Goal: Task Accomplishment & Management: Use online tool/utility

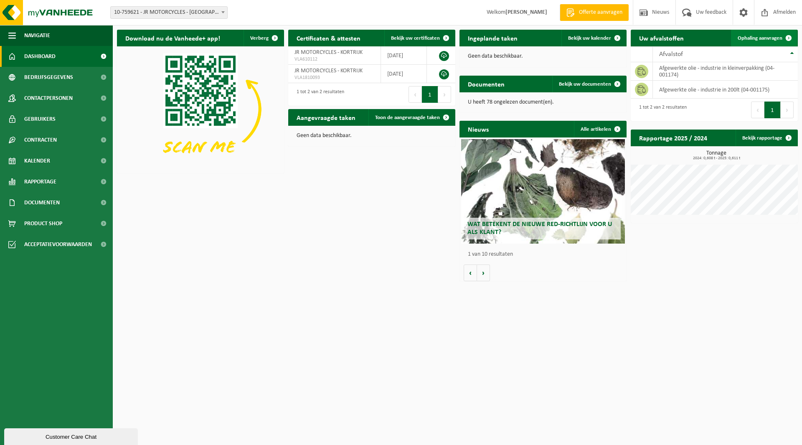
click at [772, 34] on link "Ophaling aanvragen" at bounding box center [764, 38] width 66 height 17
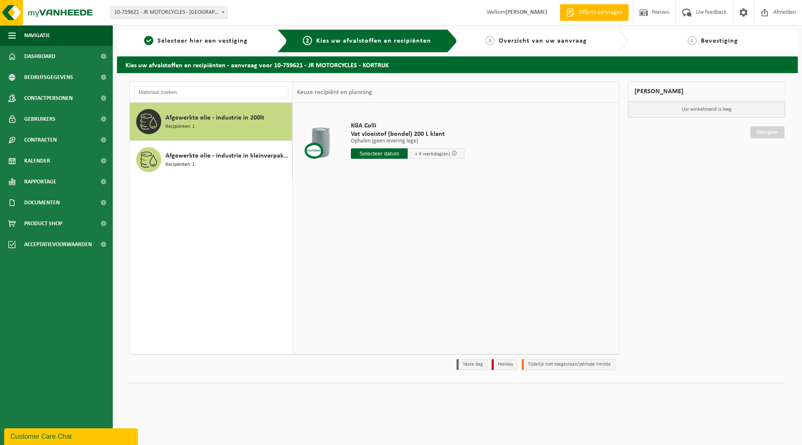
click at [376, 154] on input "text" at bounding box center [379, 153] width 57 height 10
click at [373, 228] on div "16" at bounding box center [373, 227] width 15 height 13
type input "Van 2025-09-16"
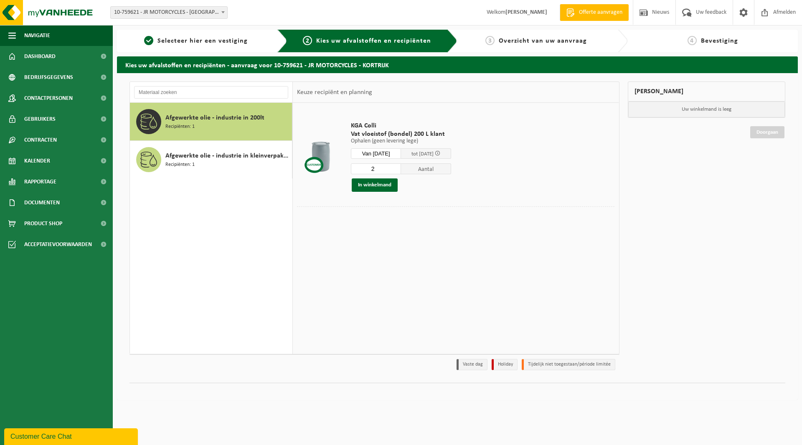
type input "2"
click at [401, 167] on input "2" at bounding box center [376, 168] width 50 height 11
click at [387, 185] on button "In winkelmand" at bounding box center [375, 184] width 46 height 13
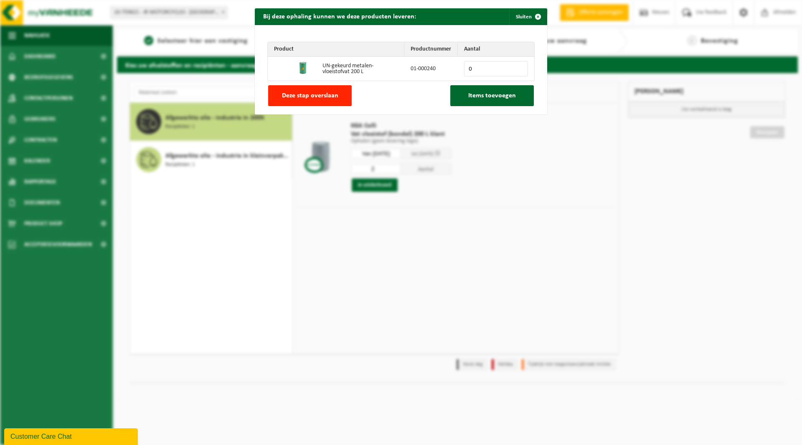
click at [517, 65] on input "0" at bounding box center [496, 68] width 64 height 15
type input "1"
click at [516, 66] on input "1" at bounding box center [496, 68] width 64 height 15
click at [493, 97] on span "Items toevoegen" at bounding box center [492, 95] width 48 height 7
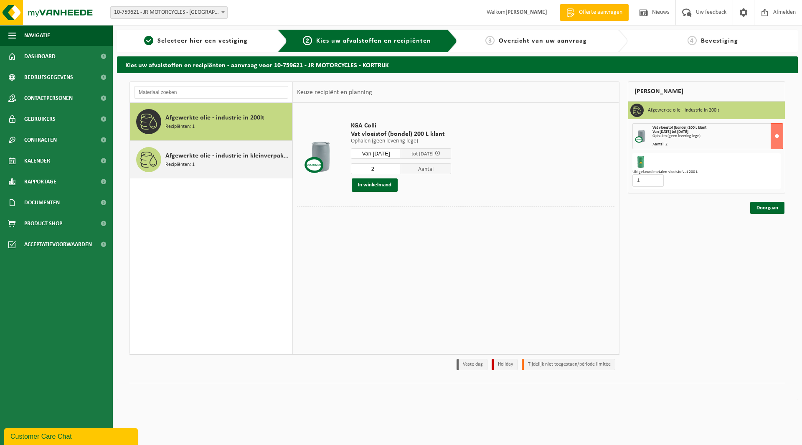
click at [215, 160] on span "Afgewerkte olie - industrie in kleinverpakking" at bounding box center [227, 156] width 124 height 10
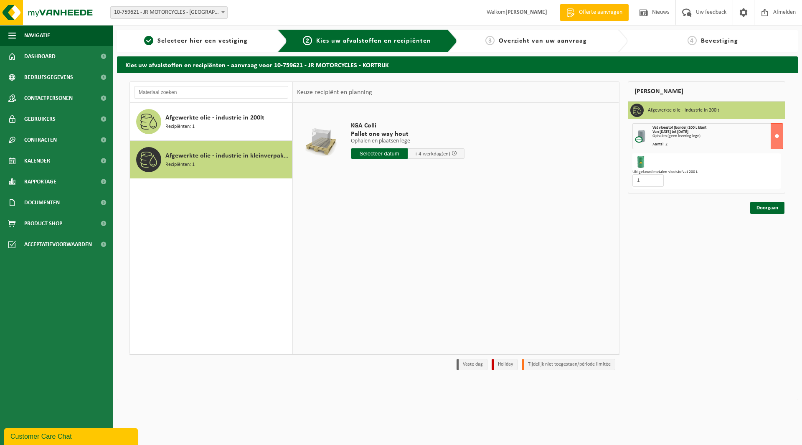
click at [390, 155] on input "text" at bounding box center [379, 153] width 57 height 10
click at [377, 226] on div "16" at bounding box center [373, 227] width 15 height 13
type input "Van 2025-09-16"
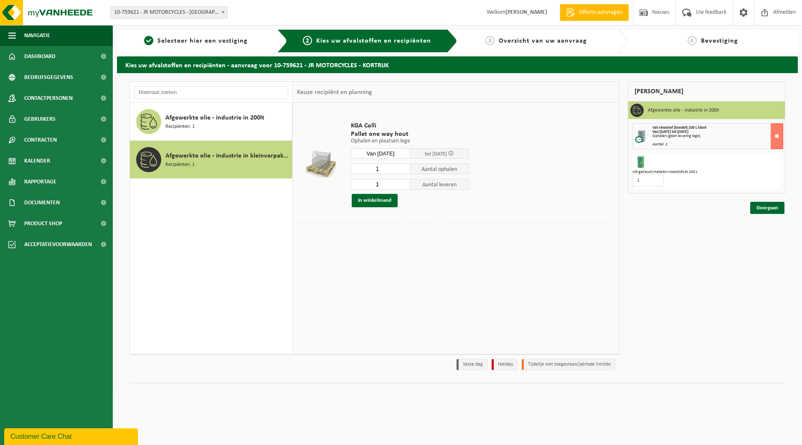
click at [392, 185] on input "1" at bounding box center [380, 184] width 59 height 11
type input "0"
click at [403, 187] on input "0" at bounding box center [380, 184] width 59 height 11
click at [402, 168] on input "2" at bounding box center [380, 168] width 59 height 11
type input "3"
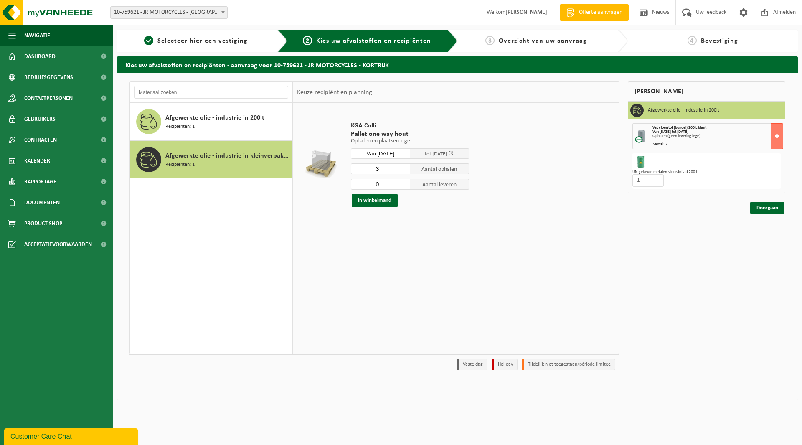
click at [402, 168] on input "3" at bounding box center [380, 168] width 59 height 11
click at [388, 200] on button "In winkelmand" at bounding box center [375, 200] width 46 height 13
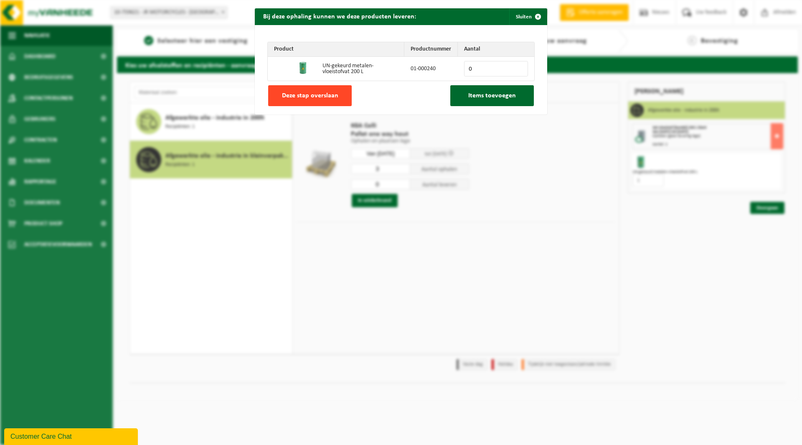
click at [319, 95] on span "Deze stap overslaan" at bounding box center [310, 95] width 56 height 7
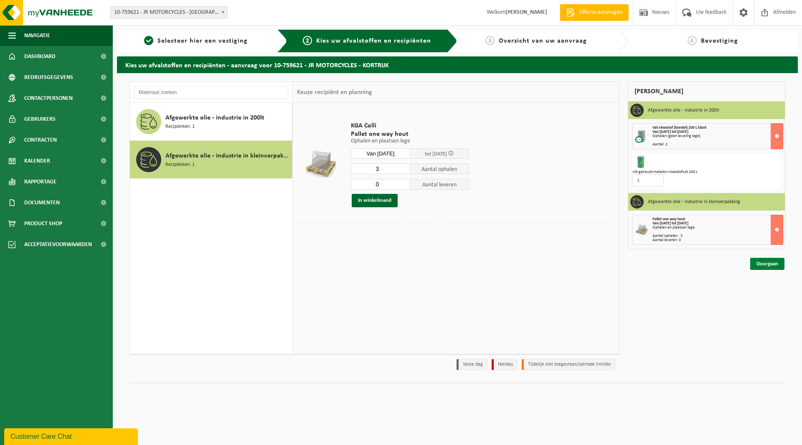
click at [768, 261] on link "Doorgaan" at bounding box center [767, 264] width 34 height 12
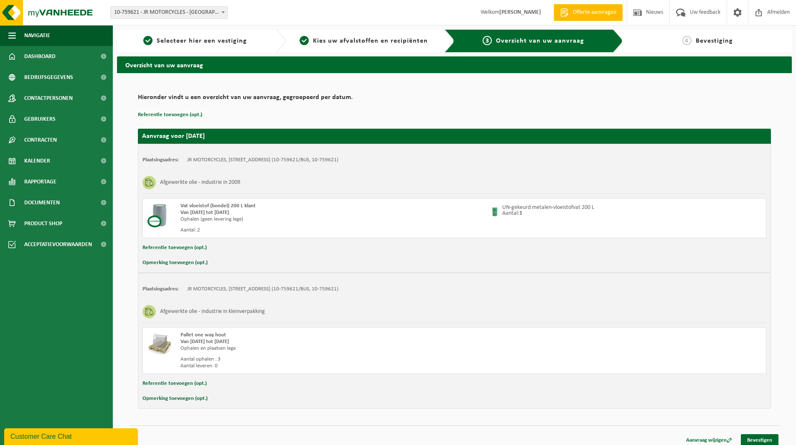
scroll to position [6, 0]
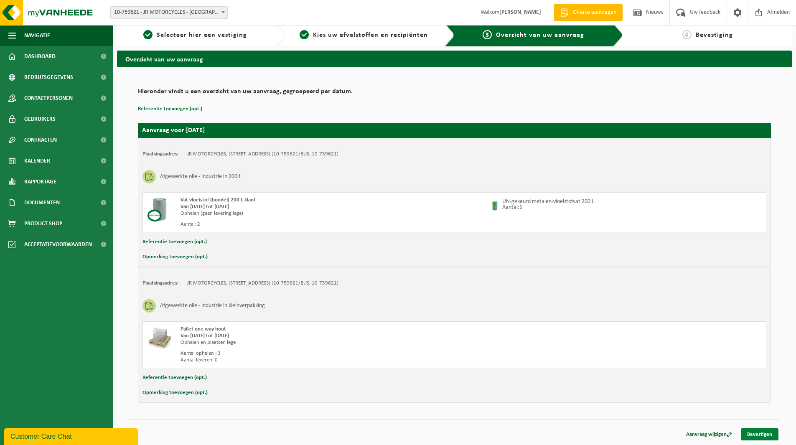
click at [748, 432] on link "Bevestigen" at bounding box center [759, 434] width 38 height 12
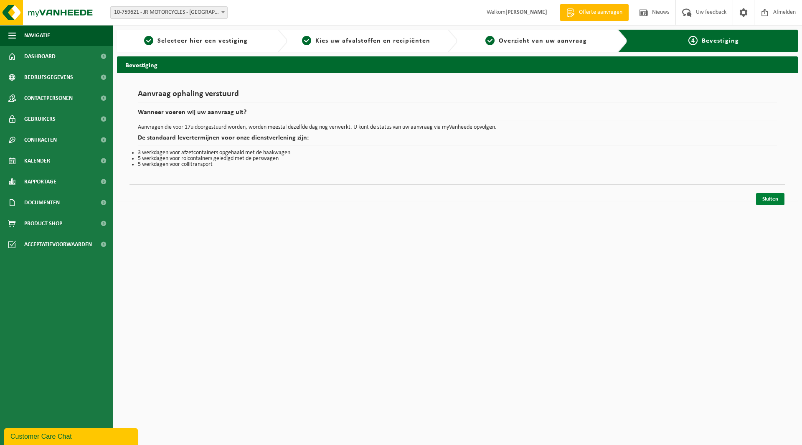
click at [773, 198] on link "Sluiten" at bounding box center [770, 199] width 28 height 12
